Goal: Feedback & Contribution: Submit feedback/report problem

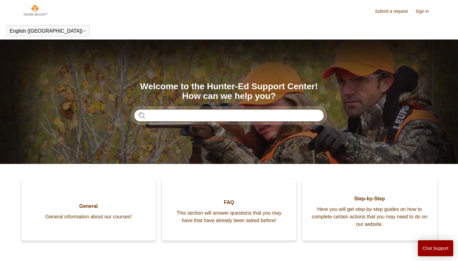
click at [176, 116] on input "Search" at bounding box center [229, 115] width 190 height 12
type input "**********"
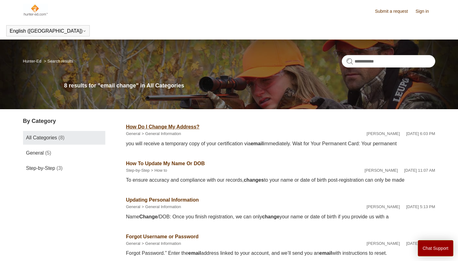
click at [193, 127] on link "How Do I Change My Address?" at bounding box center [163, 126] width 74 height 5
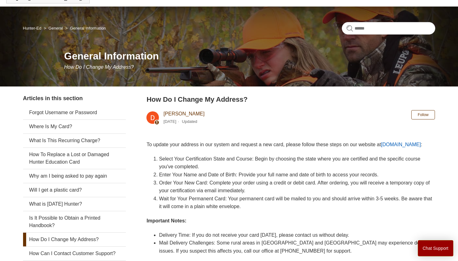
scroll to position [34, 0]
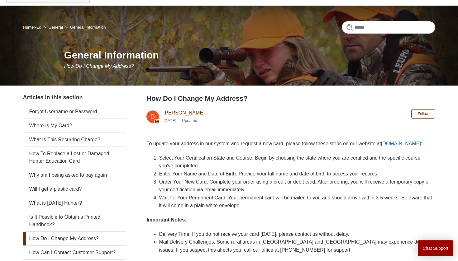
click at [417, 143] on link "Ilostmycard.com" at bounding box center [401, 143] width 40 height 5
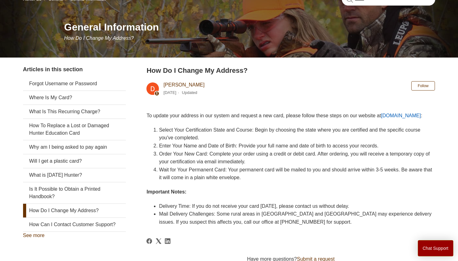
scroll to position [63, 0]
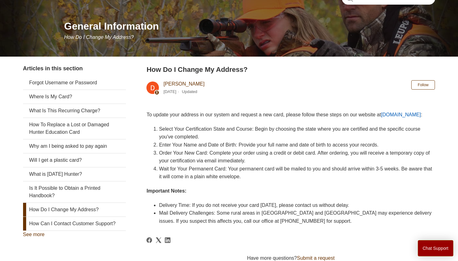
click at [103, 227] on link "How Can I Contact Customer Support?" at bounding box center [74, 224] width 103 height 14
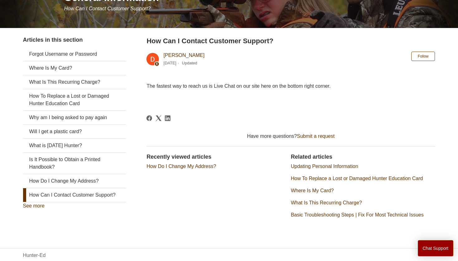
scroll to position [92, 0]
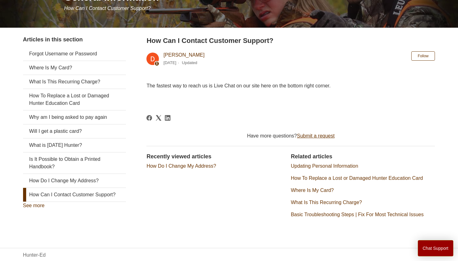
click at [314, 136] on link "Submit a request" at bounding box center [316, 135] width 38 height 5
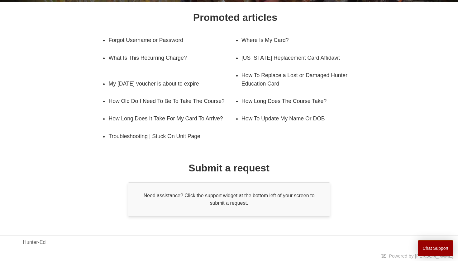
scroll to position [103, 0]
click at [234, 173] on h1 "Submit a request" at bounding box center [229, 168] width 81 height 15
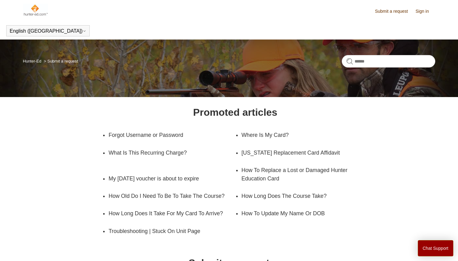
scroll to position [0, 0]
click at [33, 9] on img at bounding box center [35, 10] width 25 height 12
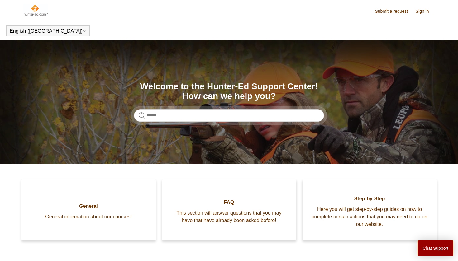
click at [427, 12] on link "Sign in" at bounding box center [426, 11] width 20 height 7
click at [418, 11] on span "[PERSON_NAME]" at bounding box center [409, 10] width 41 height 5
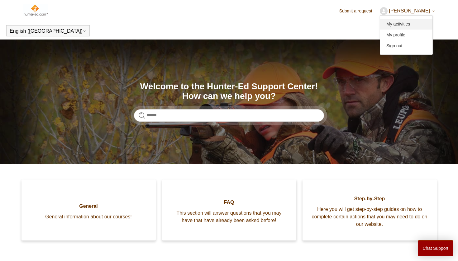
click at [401, 27] on link "My activities" at bounding box center [406, 24] width 52 height 11
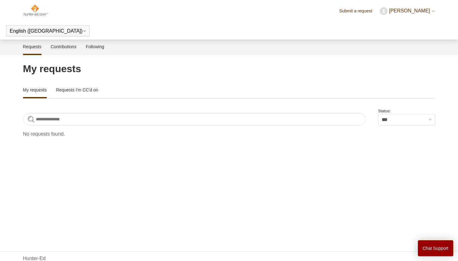
click at [38, 14] on img at bounding box center [35, 10] width 25 height 12
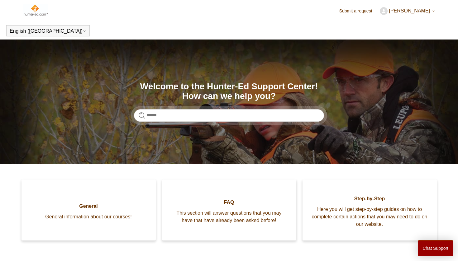
click at [386, 16] on header "Submit a request [PERSON_NAME] My activities My profile Sign out" at bounding box center [229, 11] width 412 height 22
click at [387, 16] on header "Submit a request Ryan Patrick Hadden My activities My profile Sign out" at bounding box center [229, 11] width 412 height 22
click at [392, 14] on button "[PERSON_NAME]" at bounding box center [407, 11] width 55 height 8
click at [395, 30] on link "My profile" at bounding box center [406, 35] width 52 height 11
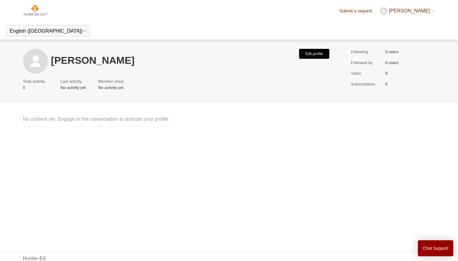
click at [313, 56] on button "Edit profile" at bounding box center [314, 54] width 30 height 10
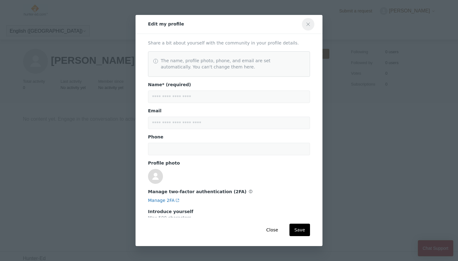
click at [309, 24] on icon "Close modal" at bounding box center [308, 24] width 5 height 5
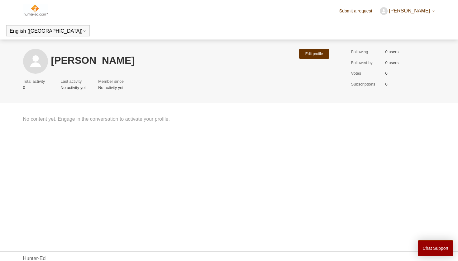
click at [33, 56] on img at bounding box center [35, 61] width 25 height 25
click at [322, 55] on button "Edit profile" at bounding box center [314, 54] width 30 height 10
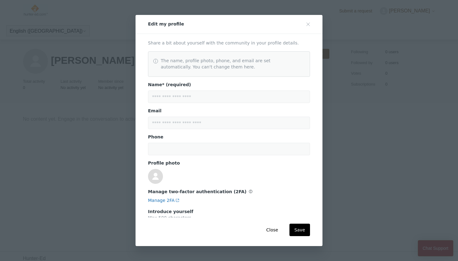
scroll to position [41, 0]
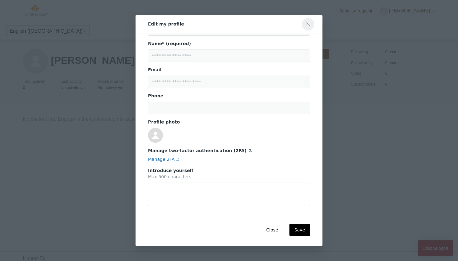
click at [310, 24] on icon "Close modal" at bounding box center [308, 24] width 5 height 5
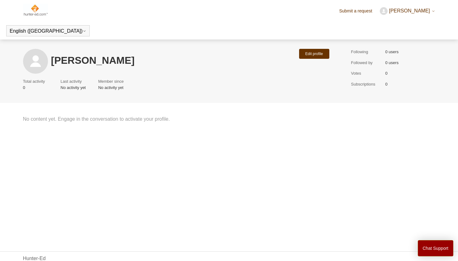
click at [394, 12] on span "[PERSON_NAME]" at bounding box center [409, 10] width 41 height 5
click at [398, 44] on link "Sign out" at bounding box center [406, 46] width 52 height 11
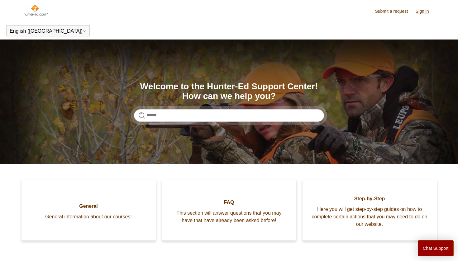
click at [426, 12] on link "Sign in" at bounding box center [426, 11] width 20 height 7
click at [407, 10] on span "[PERSON_NAME]" at bounding box center [409, 10] width 41 height 5
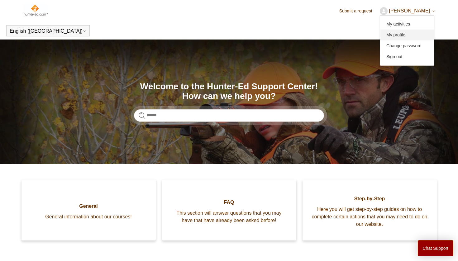
click at [406, 35] on link "My profile" at bounding box center [407, 35] width 54 height 11
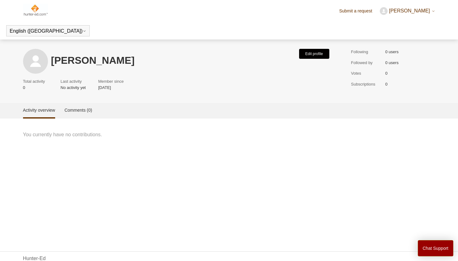
click at [321, 52] on button "Edit profile" at bounding box center [314, 54] width 30 height 10
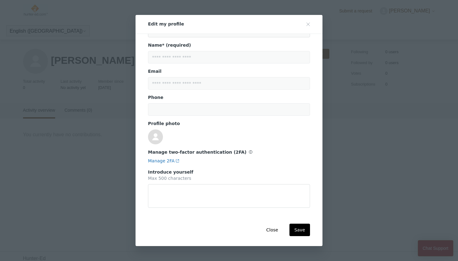
scroll to position [41, 0]
type textarea "*"
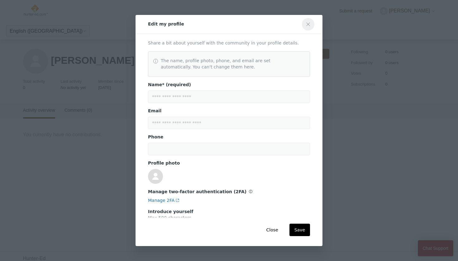
scroll to position [0, 0]
click at [311, 24] on button "Close modal" at bounding box center [308, 24] width 12 height 12
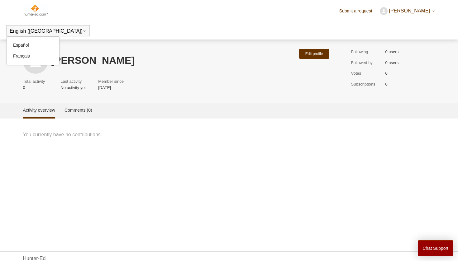
click at [43, 28] on button "English ([GEOGRAPHIC_DATA])" at bounding box center [48, 31] width 77 height 6
click at [355, 10] on link "Submit a request" at bounding box center [358, 11] width 39 height 7
